Goal: Navigation & Orientation: Find specific page/section

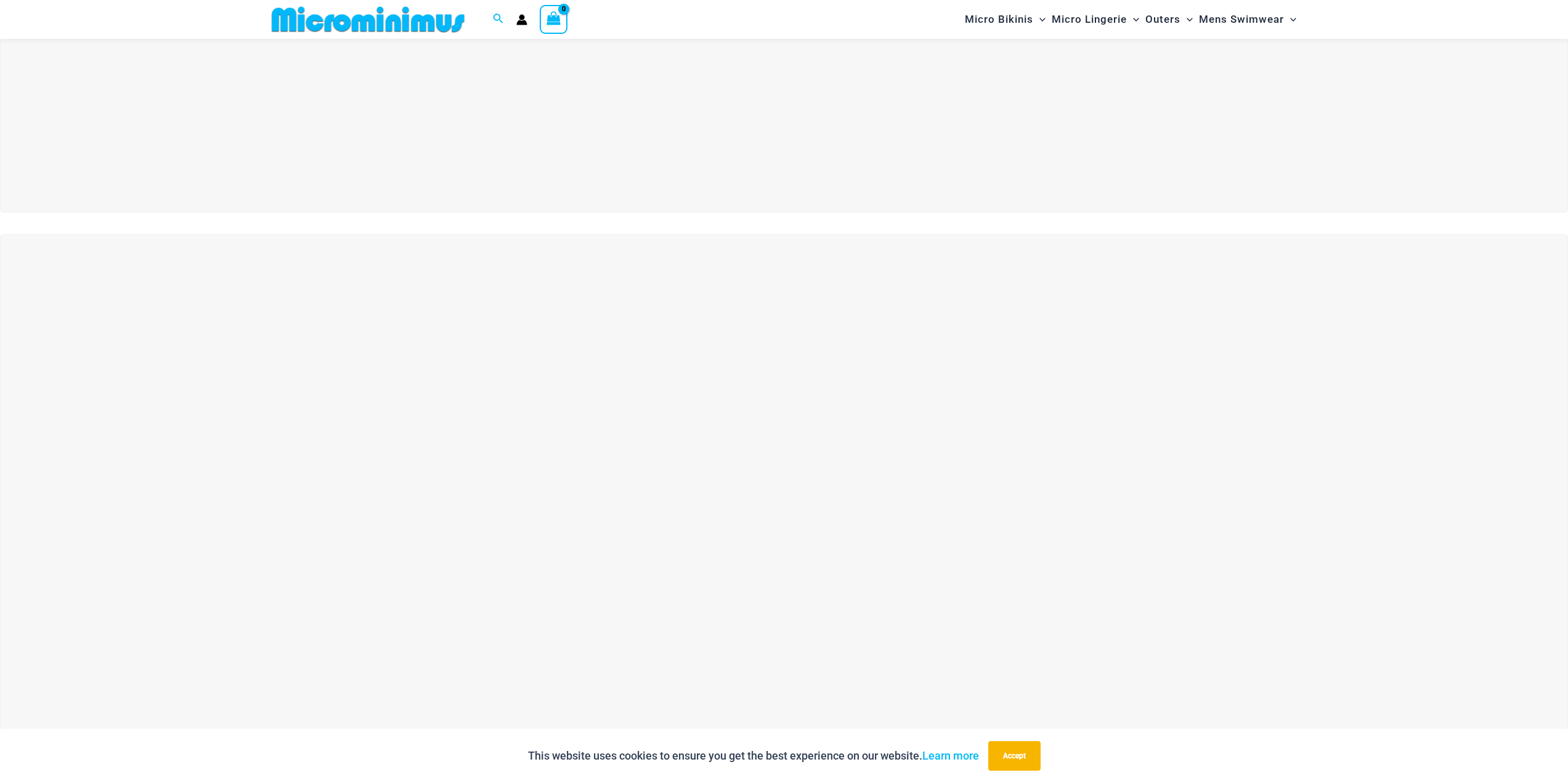
scroll to position [708, 0]
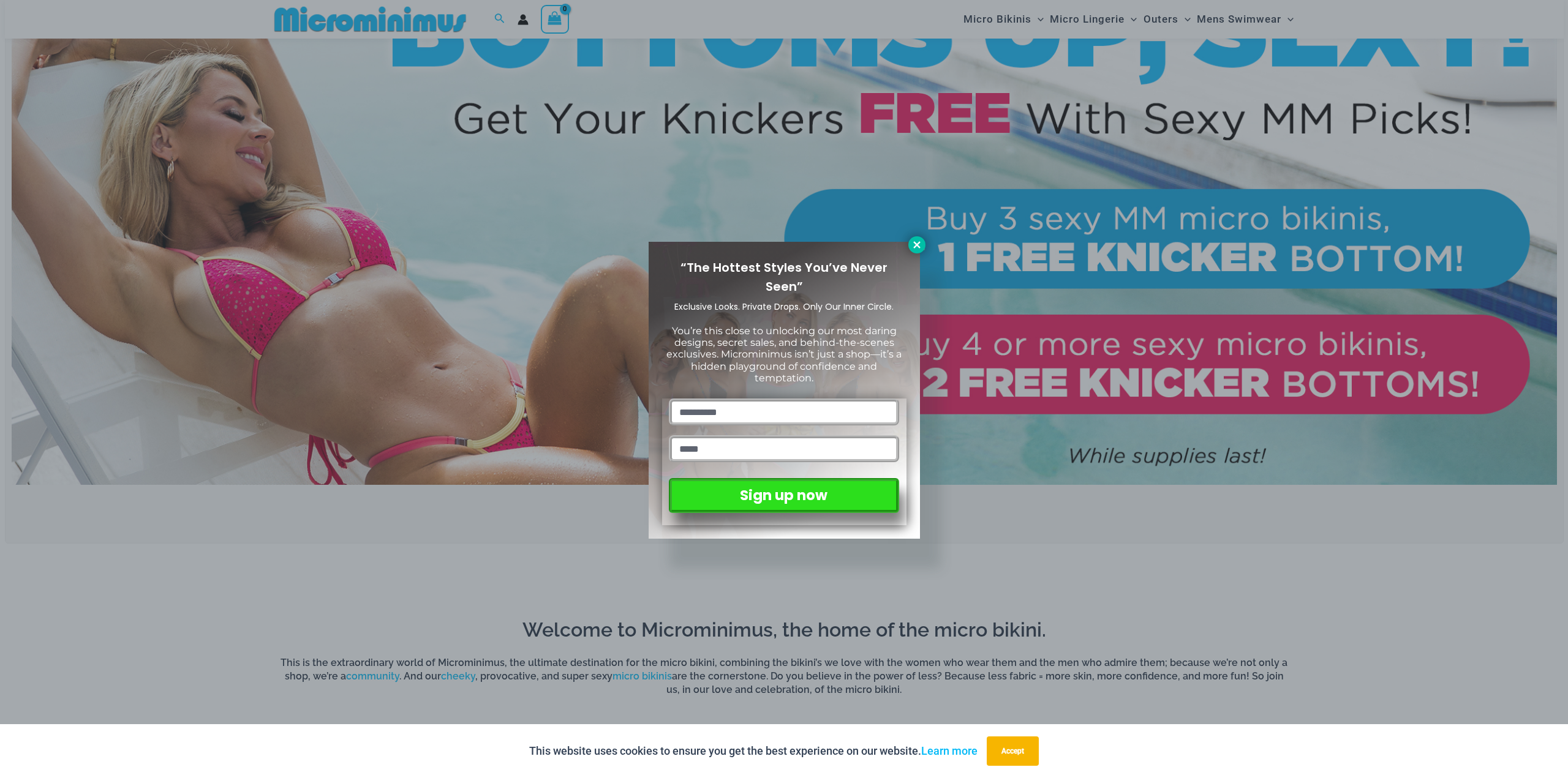
click at [918, 240] on icon at bounding box center [917, 245] width 11 height 11
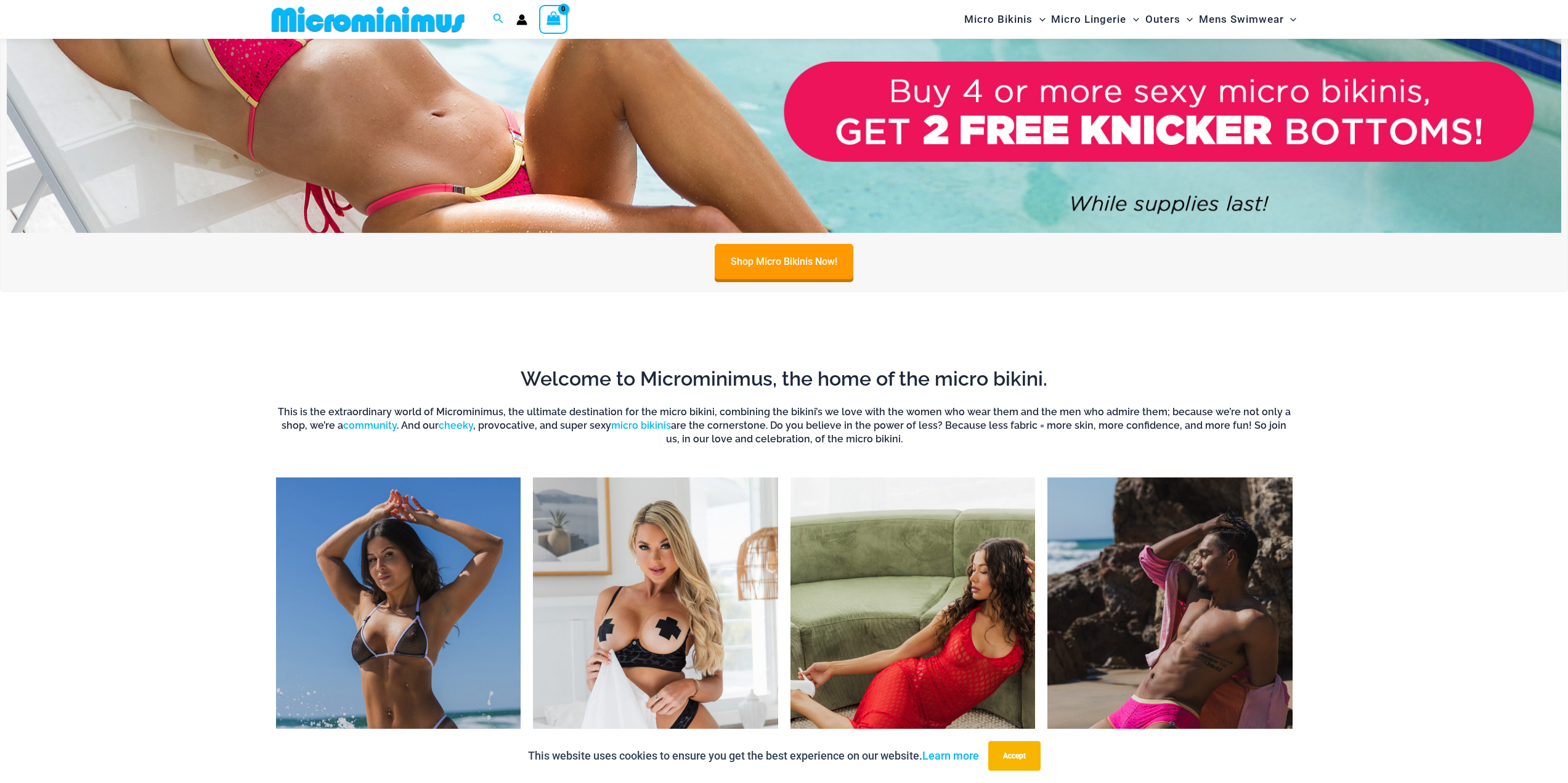
scroll to position [1283, 0]
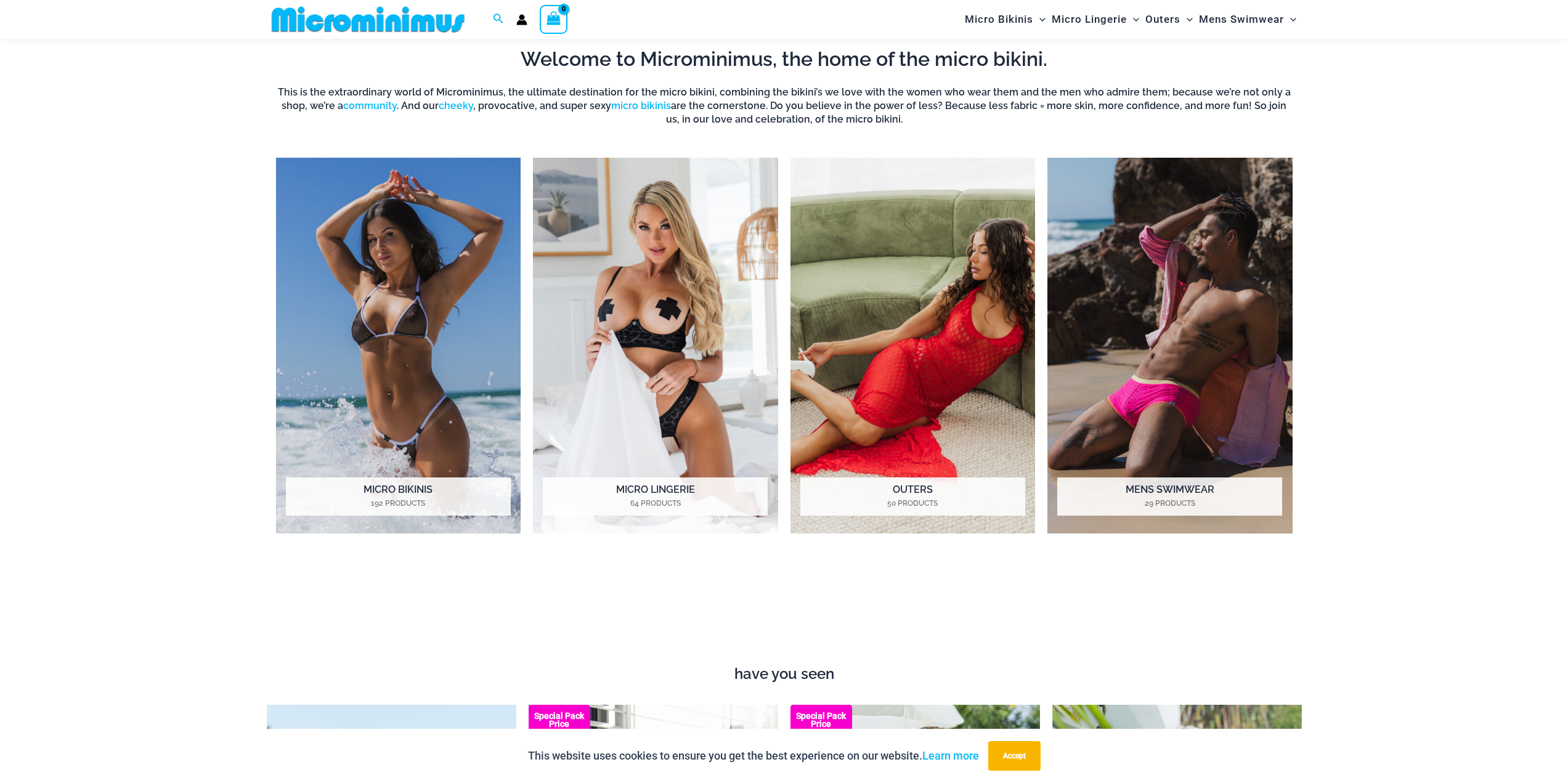
click at [740, 534] on ul "Micro Bikinis 192 Products Micro Lingerie 64 Products Outers 50 Products Mens S…" at bounding box center [784, 360] width 1016 height 404
click at [735, 500] on mark "64 Products" at bounding box center [655, 504] width 225 height 11
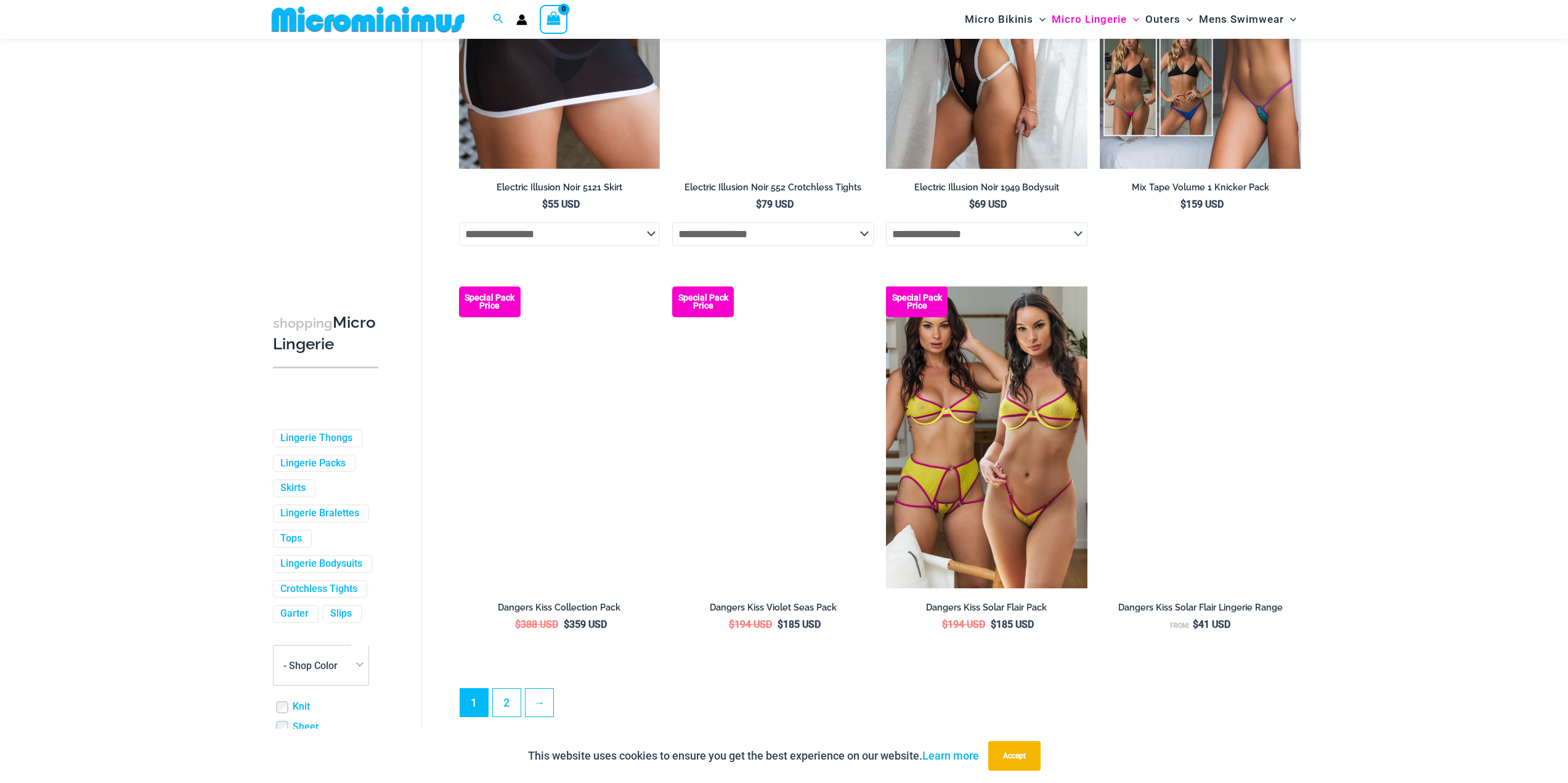
scroll to position [3145, 0]
